Goal: Find specific page/section: Find specific page/section

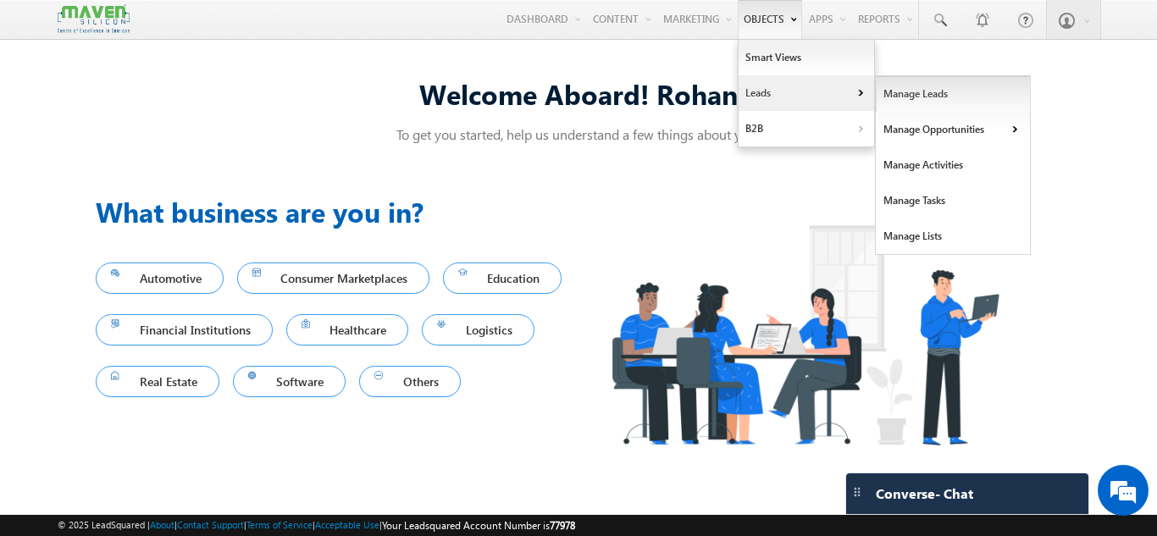
click at [913, 99] on link "Manage Leads" at bounding box center [952, 94] width 155 height 36
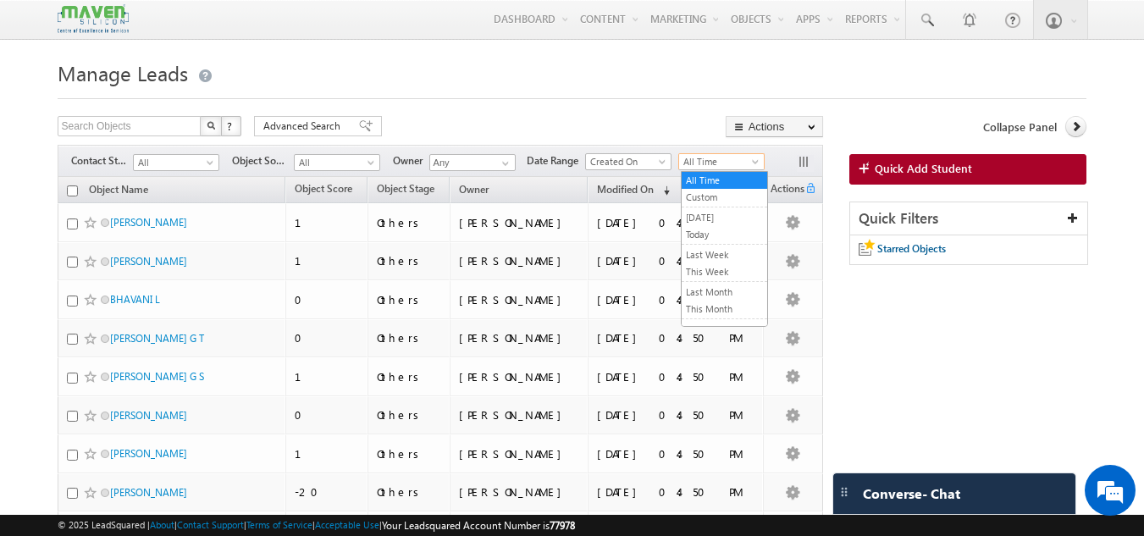
click at [695, 159] on span "All Time" at bounding box center [719, 161] width 80 height 15
click at [709, 307] on link "This Month" at bounding box center [725, 308] width 86 height 15
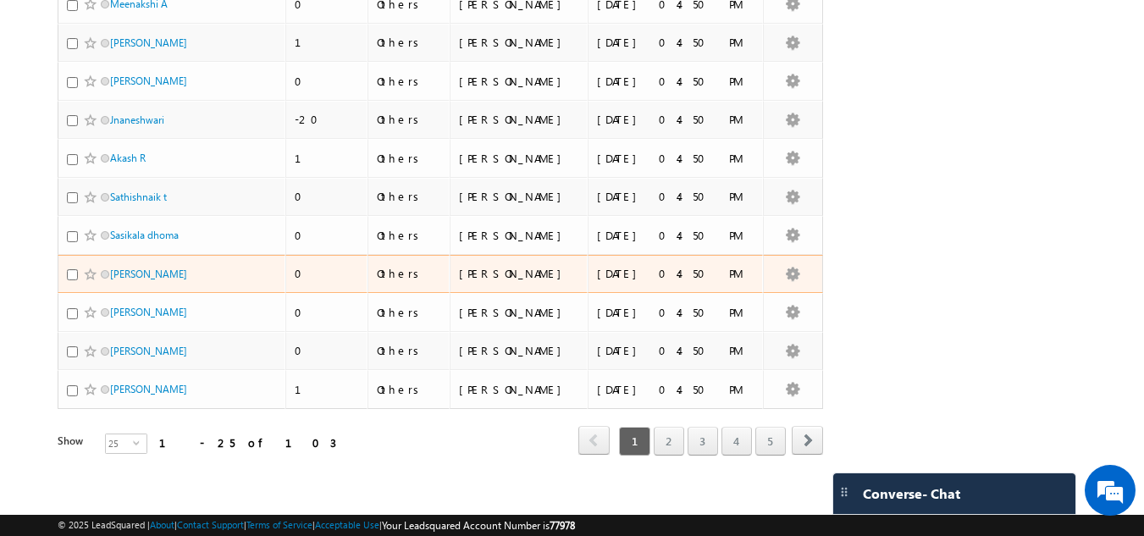
scroll to position [767, 0]
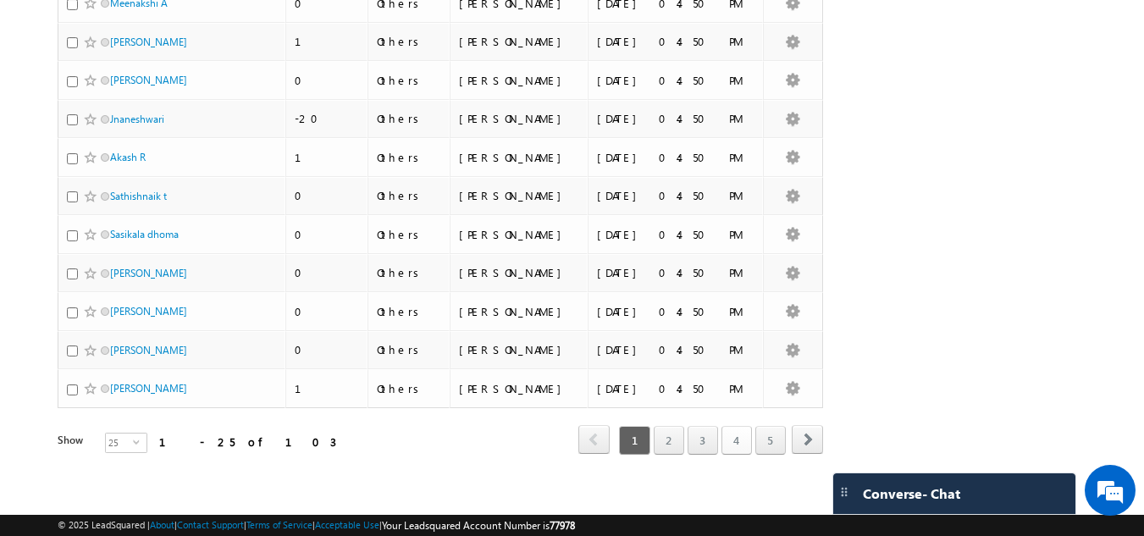
click at [743, 434] on link "4" at bounding box center [736, 440] width 30 height 29
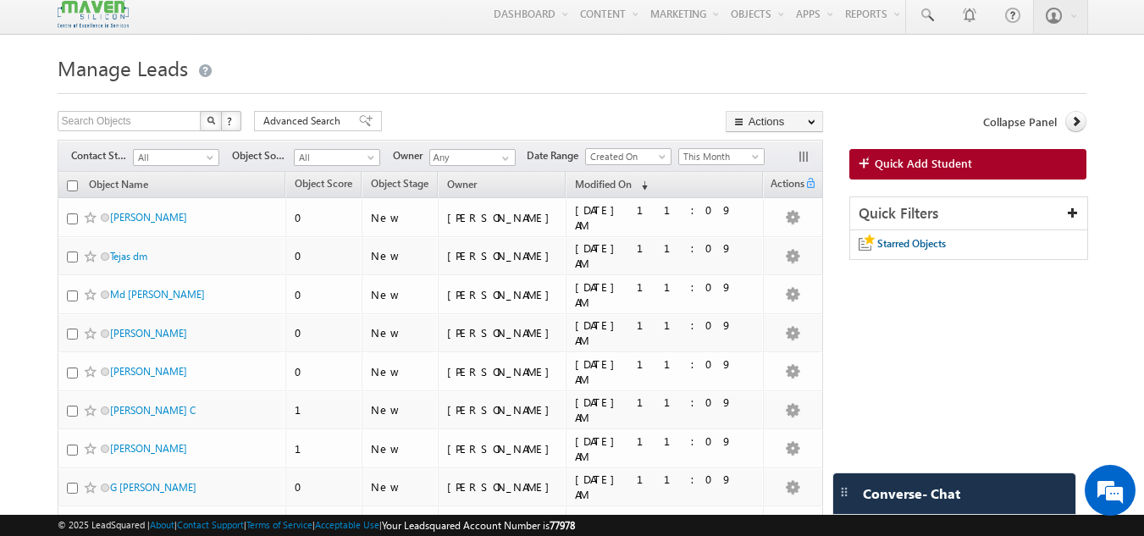
scroll to position [0, 0]
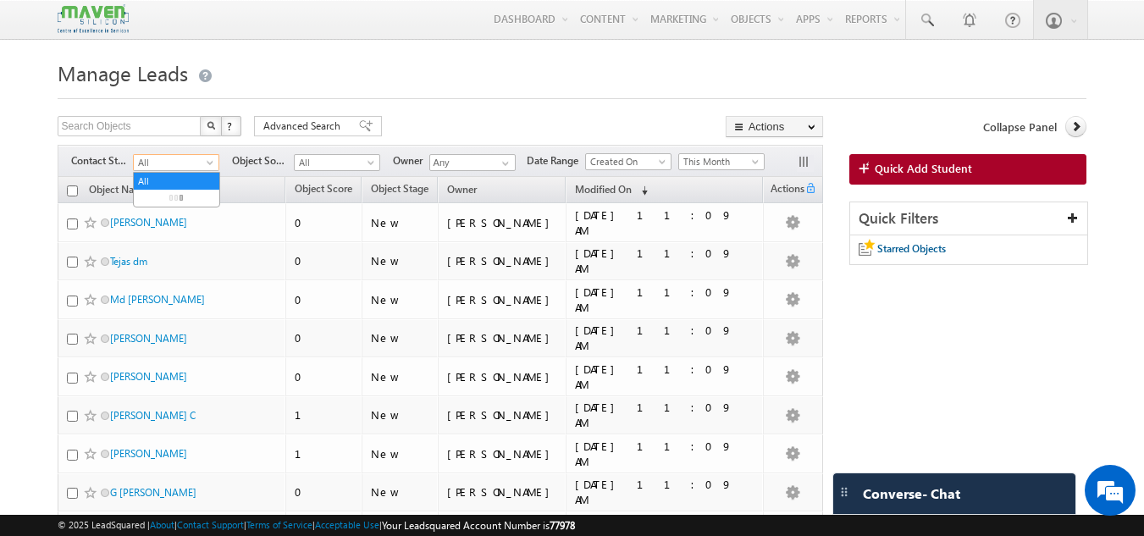
click at [177, 165] on span "All" at bounding box center [174, 162] width 80 height 15
click at [364, 164] on span "All" at bounding box center [335, 162] width 80 height 15
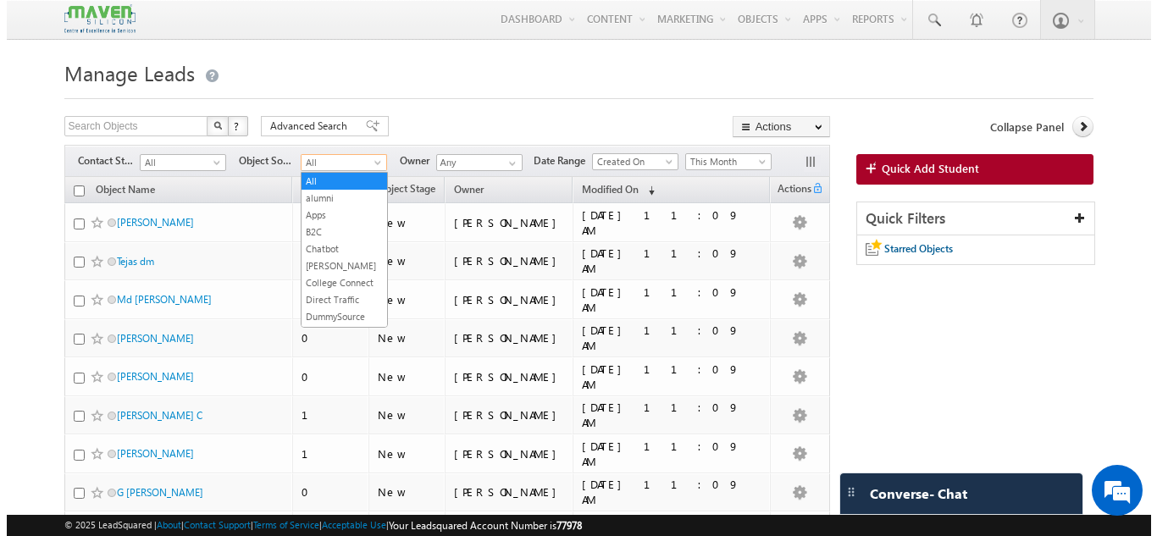
scroll to position [400, 0]
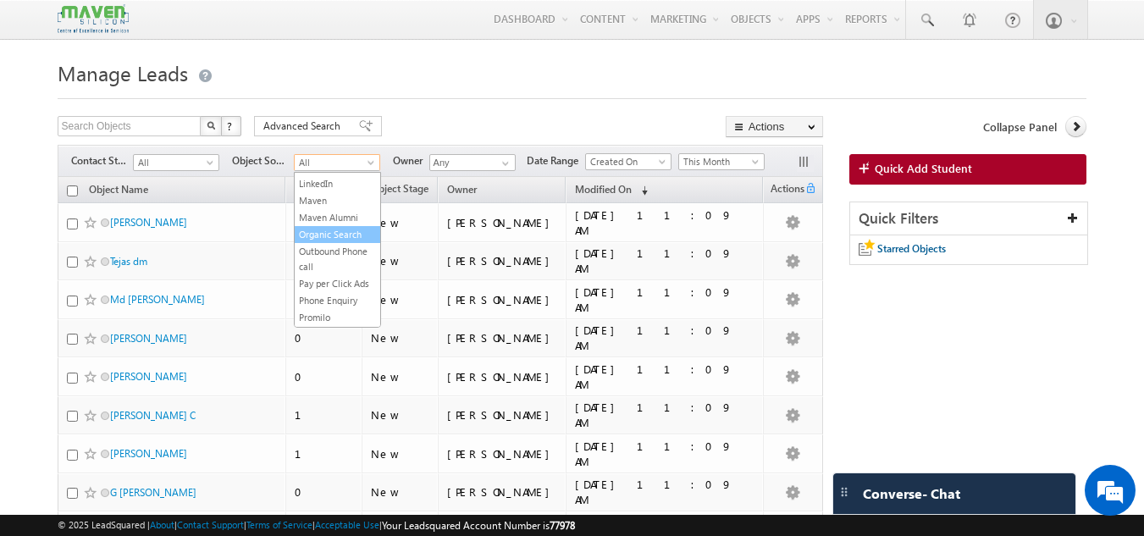
click at [344, 242] on link "Organic Search" at bounding box center [338, 234] width 86 height 15
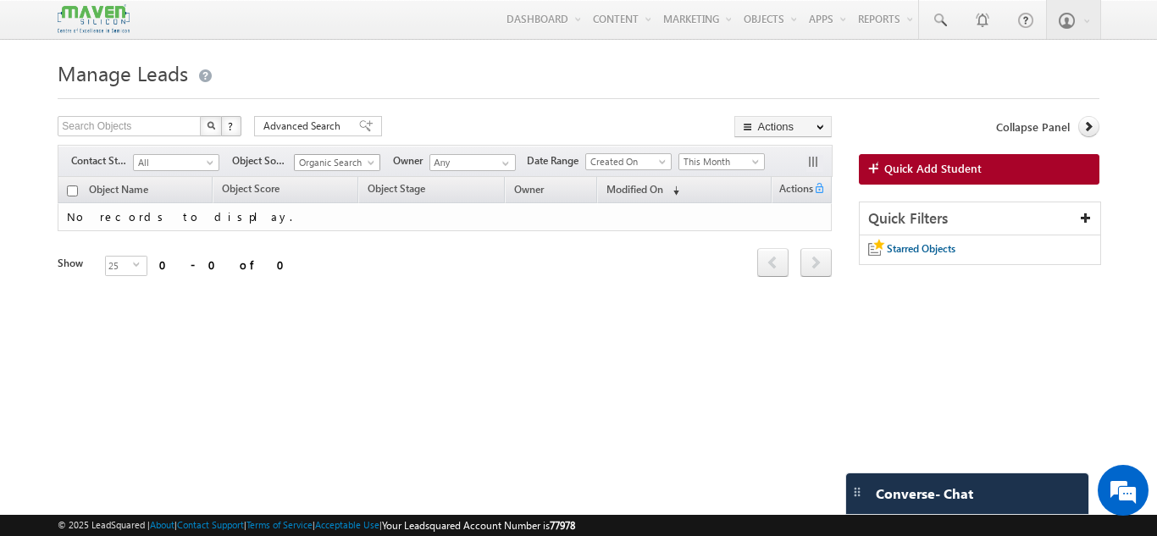
click at [364, 165] on span "Organic Search" at bounding box center [335, 162] width 80 height 15
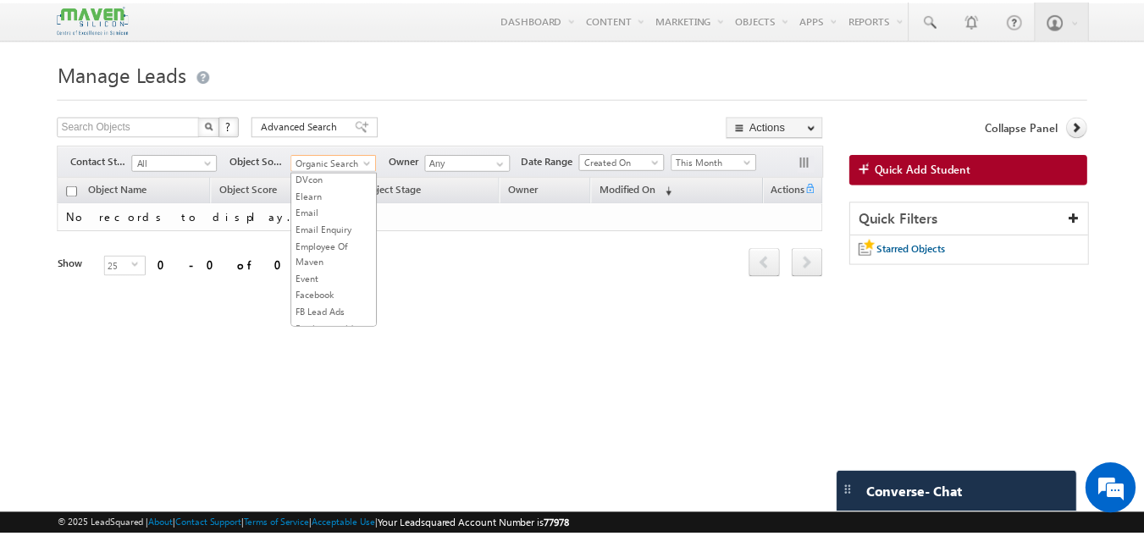
scroll to position [0, 0]
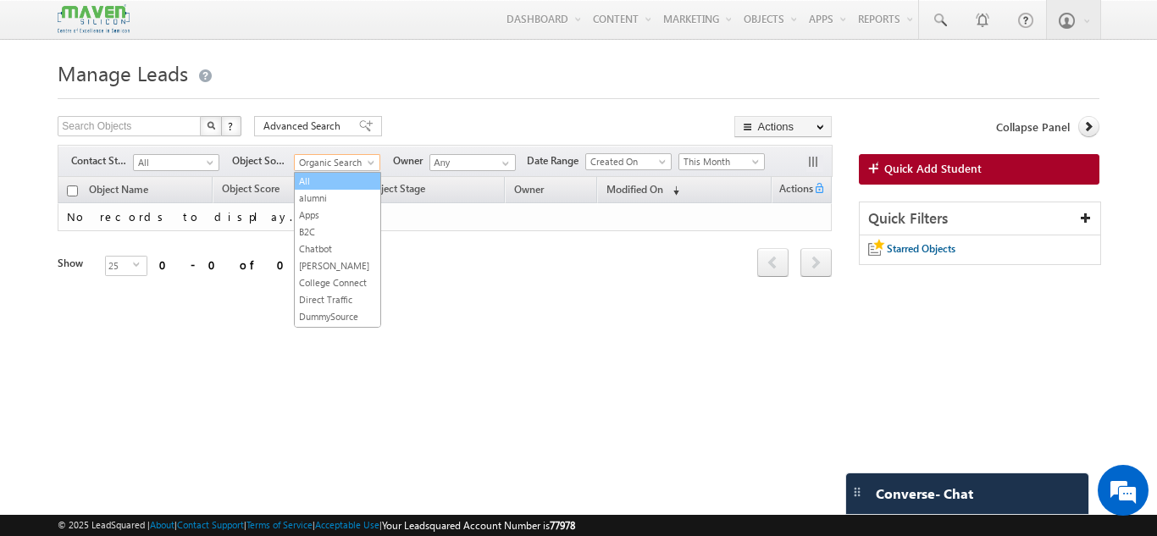
click at [346, 183] on link "All" at bounding box center [338, 181] width 86 height 15
